Goal: Task Accomplishment & Management: Use online tool/utility

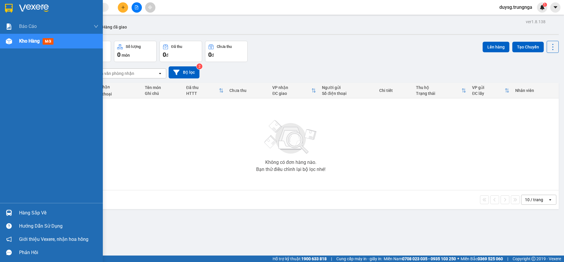
click at [35, 42] on span "Kho hàng" at bounding box center [29, 41] width 21 height 6
click at [26, 41] on span "Kho hàng" at bounding box center [29, 41] width 21 height 6
click at [30, 41] on span "Kho hàng" at bounding box center [29, 41] width 21 height 6
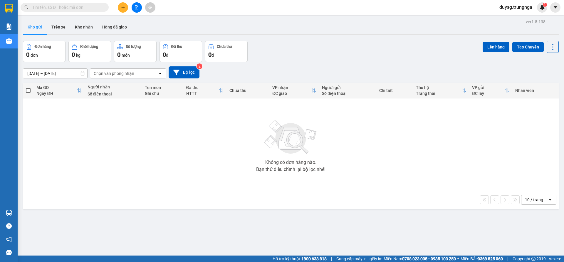
click at [160, 73] on icon at bounding box center [160, 73] width 2 height 1
click at [126, 98] on div "Trạm [GEOGRAPHIC_DATA]" at bounding box center [128, 96] width 76 height 11
click at [153, 74] on icon "Clear all" at bounding box center [153, 73] width 3 height 3
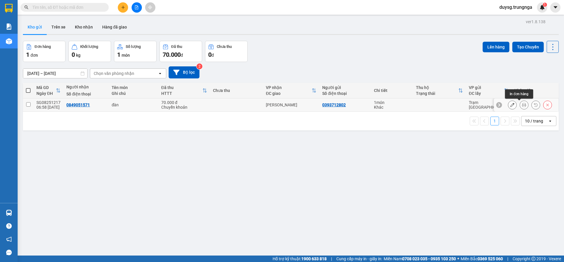
click at [522, 103] on icon at bounding box center [524, 105] width 4 height 4
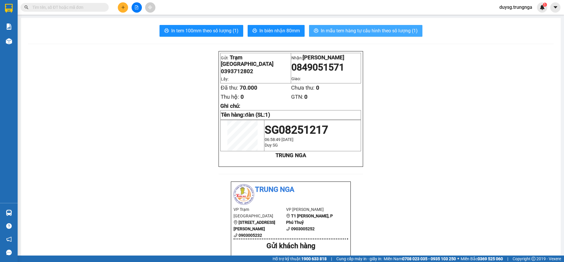
click at [342, 32] on span "In mẫu tem hàng tự cấu hình theo số lượng (1)" at bounding box center [369, 30] width 97 height 7
click at [48, 3] on span at bounding box center [65, 7] width 88 height 9
click at [48, 6] on input "text" at bounding box center [66, 7] width 69 height 6
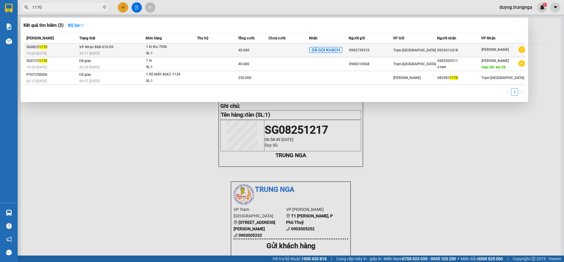
type input "1170"
click at [204, 51] on td at bounding box center [217, 50] width 41 height 14
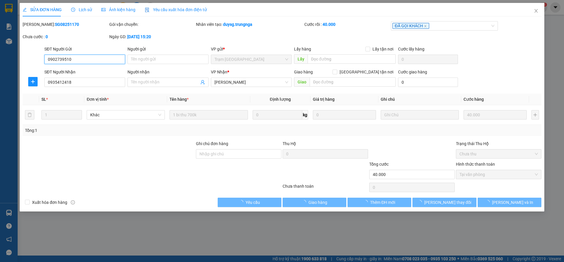
type input "0902739510"
type input "0935412418"
type input "40.000"
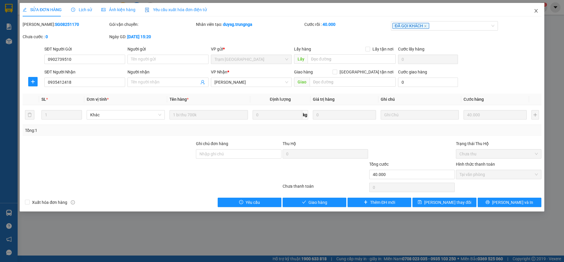
click at [536, 12] on icon "close" at bounding box center [536, 11] width 5 height 5
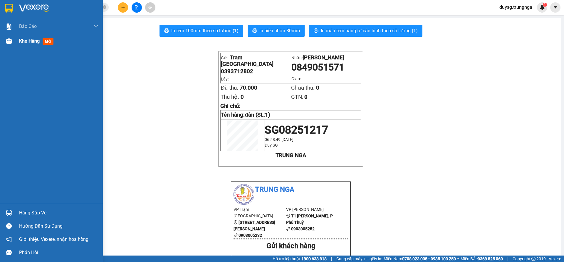
click at [29, 40] on span "Kho hàng" at bounding box center [29, 41] width 21 height 6
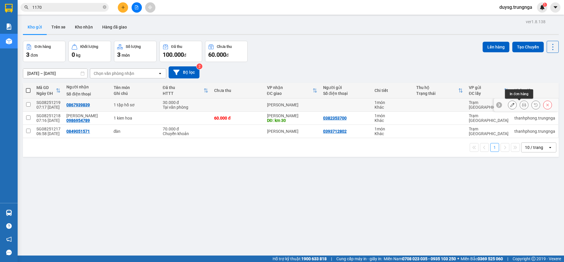
click at [522, 106] on icon at bounding box center [524, 105] width 4 height 4
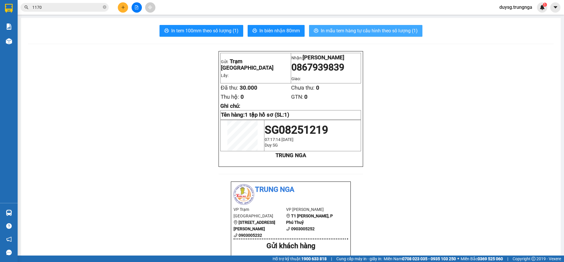
drag, startPoint x: 367, startPoint y: 31, endPoint x: 371, endPoint y: 31, distance: 4.5
click at [367, 31] on span "In mẫu tem hàng tự cấu hình theo số lượng (1)" at bounding box center [369, 30] width 97 height 7
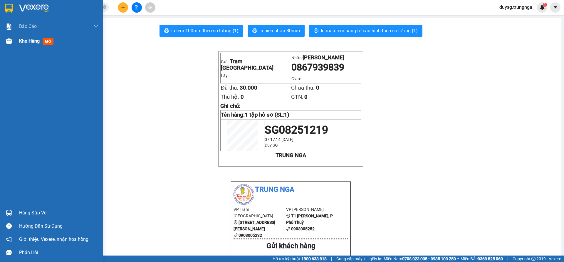
click at [26, 42] on span "Kho hàng" at bounding box center [29, 41] width 21 height 6
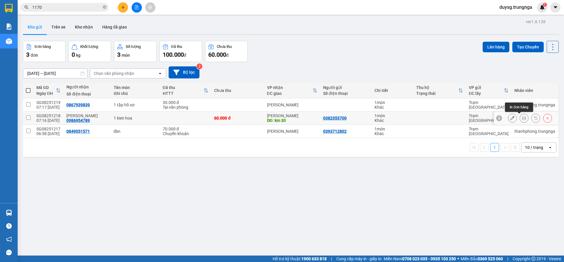
click at [522, 116] on icon at bounding box center [524, 118] width 4 height 4
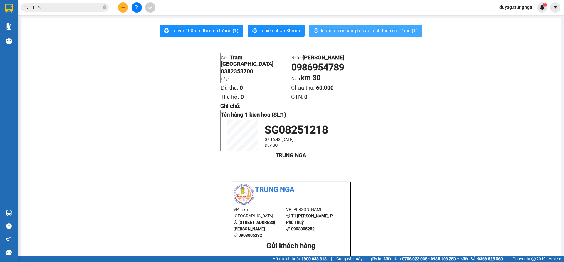
click at [349, 30] on span "In mẫu tem hàng tự cấu hình theo số lượng (1)" at bounding box center [369, 30] width 97 height 7
